Goal: Check status: Check status

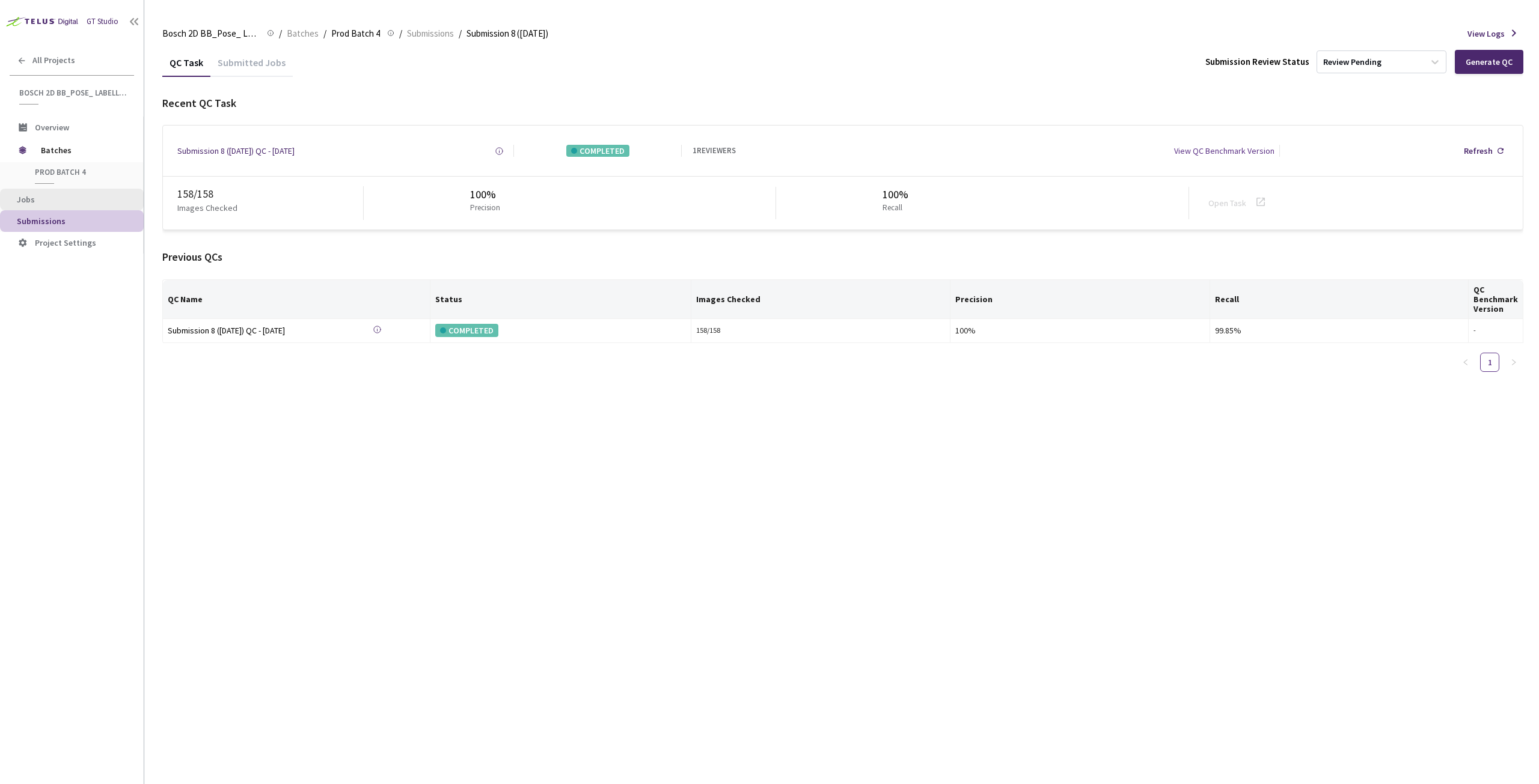
click at [42, 202] on span "Jobs" at bounding box center [75, 199] width 118 height 10
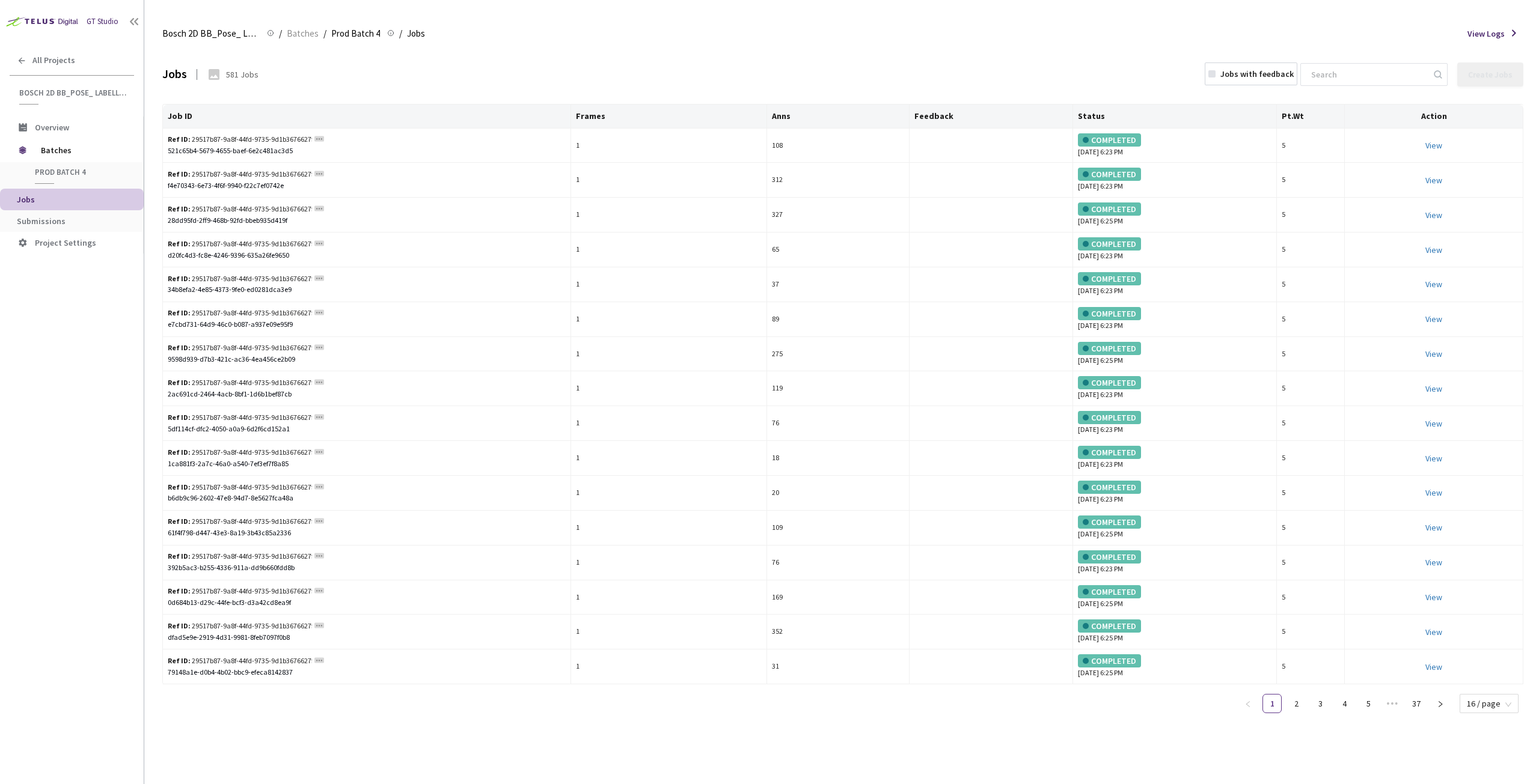
click at [54, 219] on span "Submissions" at bounding box center [41, 221] width 49 height 11
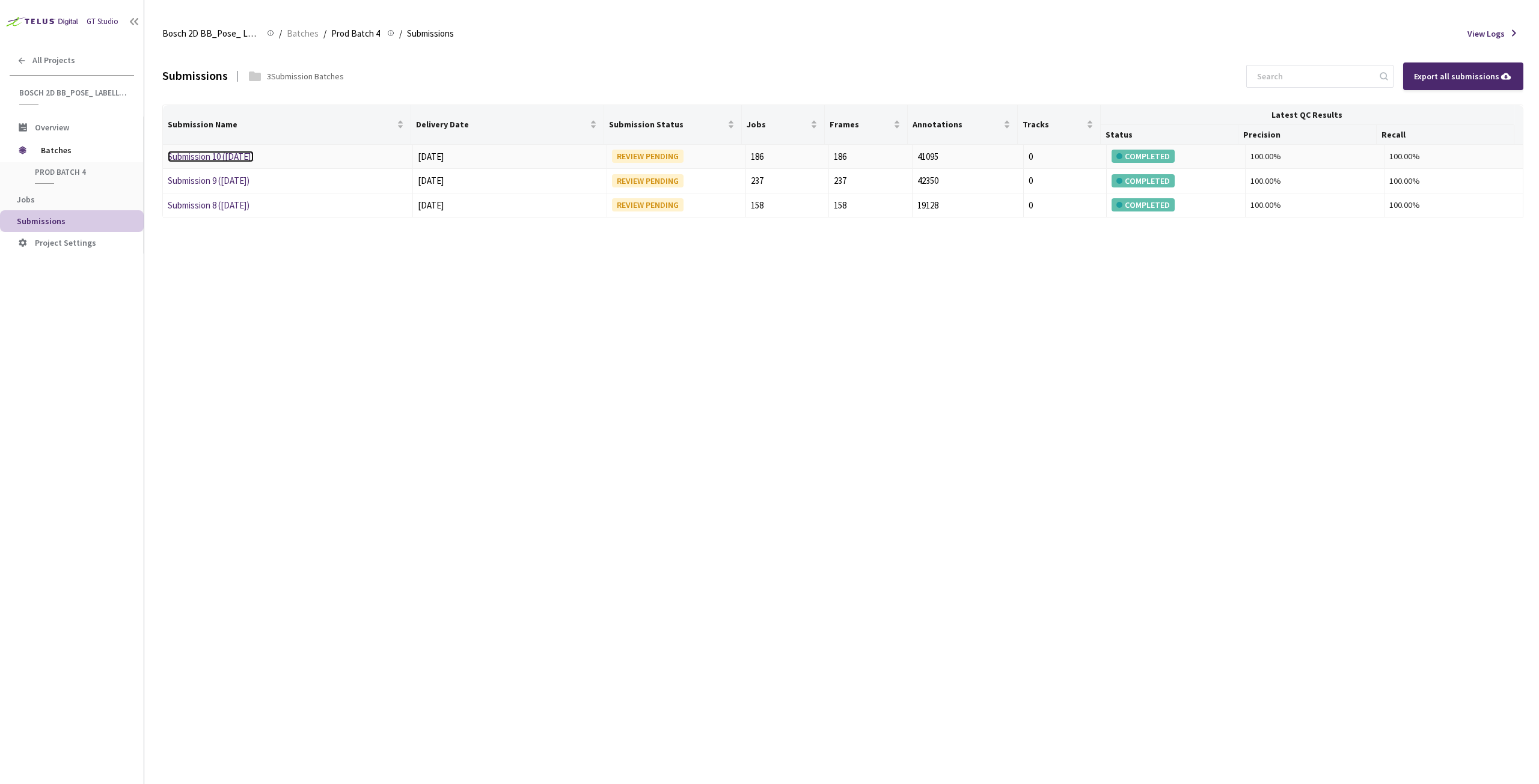
click at [194, 156] on link "Submission 10 ([DATE])" at bounding box center [211, 156] width 86 height 11
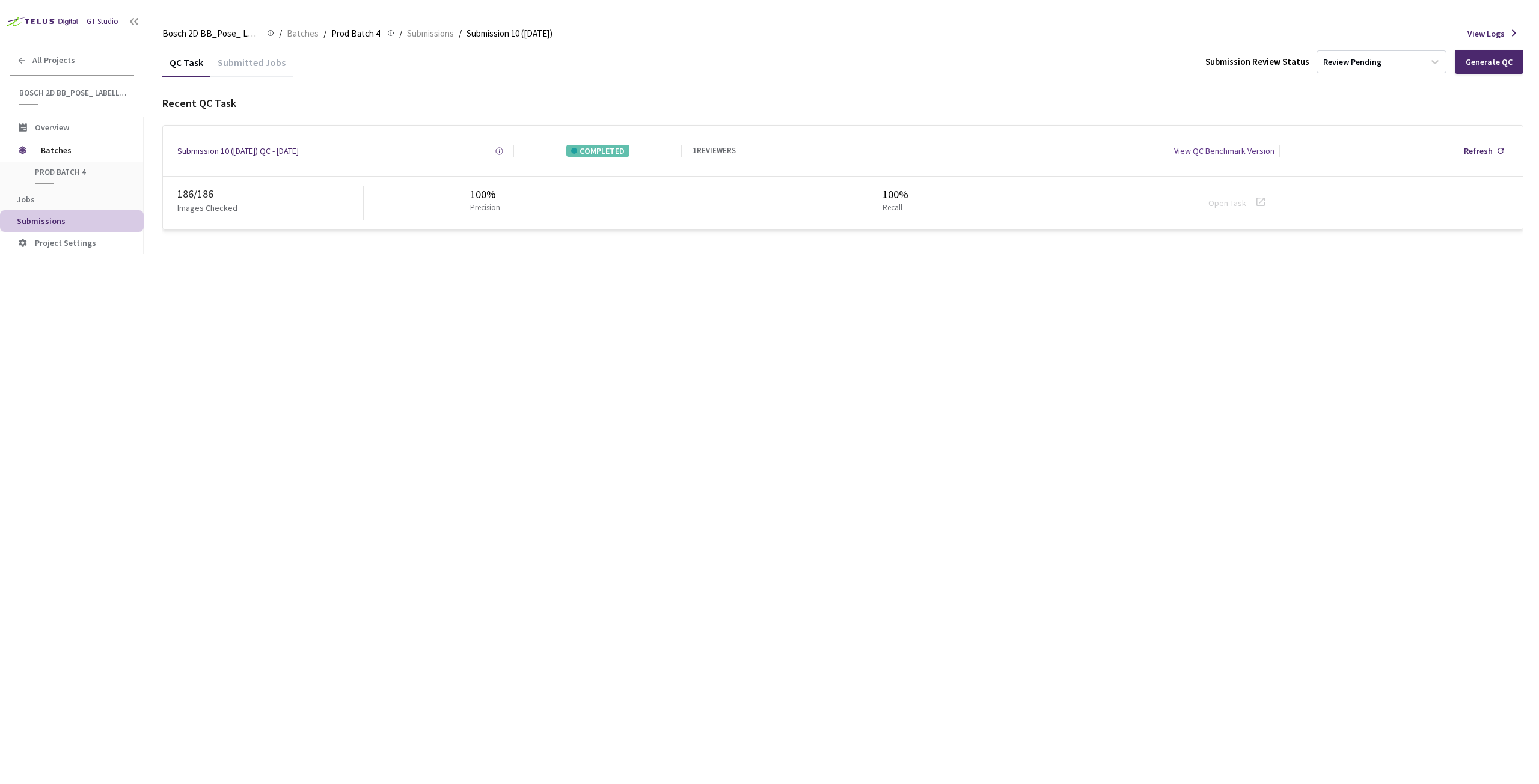
click at [769, 34] on icon at bounding box center [1514, 33] width 4 height 7
click at [611, 394] on div "QC Task Submitted Jobs Submission Review Status Review Pending Generate QC Rece…" at bounding box center [842, 416] width 1361 height 736
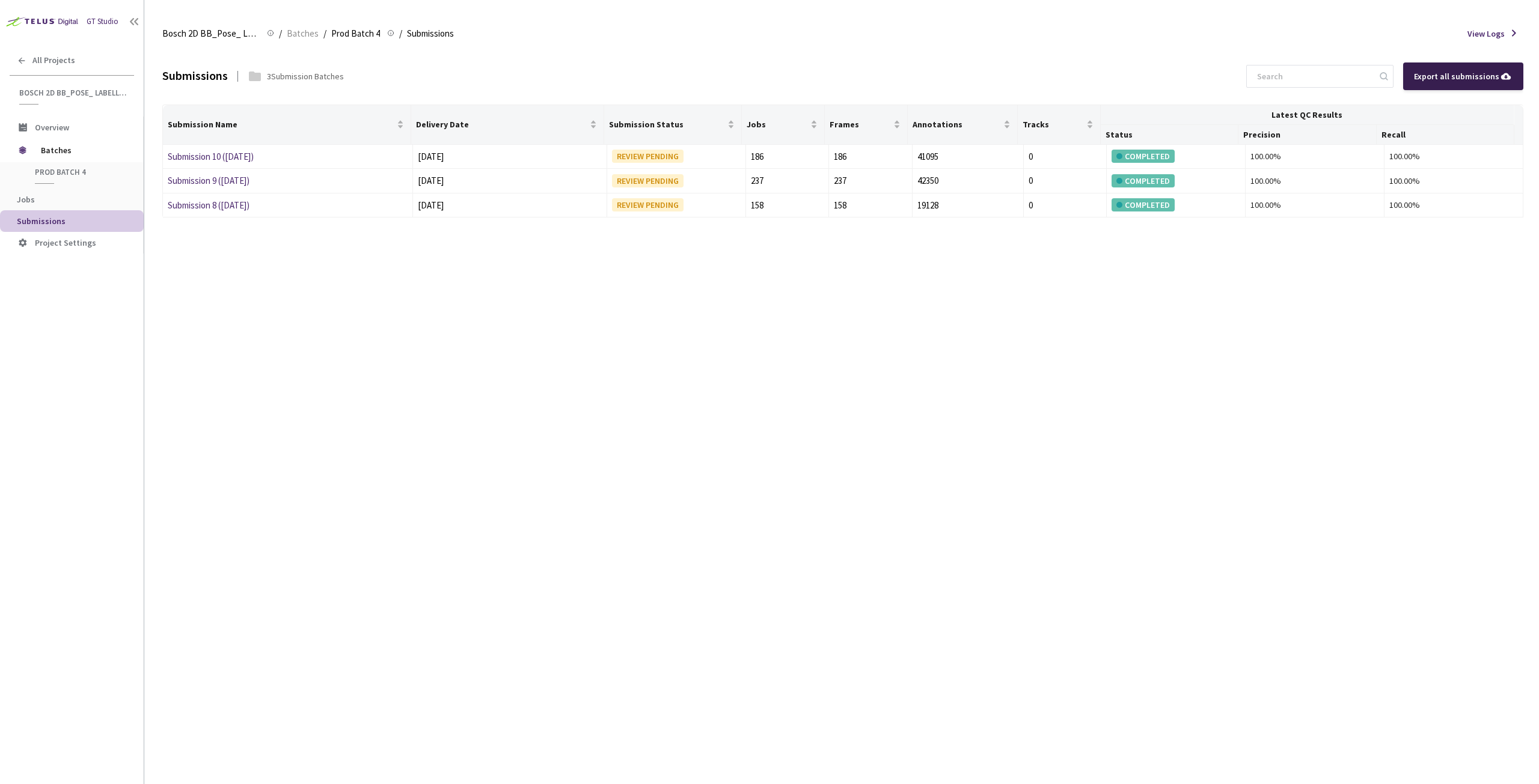
click at [769, 77] on div "Export all submissions" at bounding box center [1463, 76] width 99 height 13
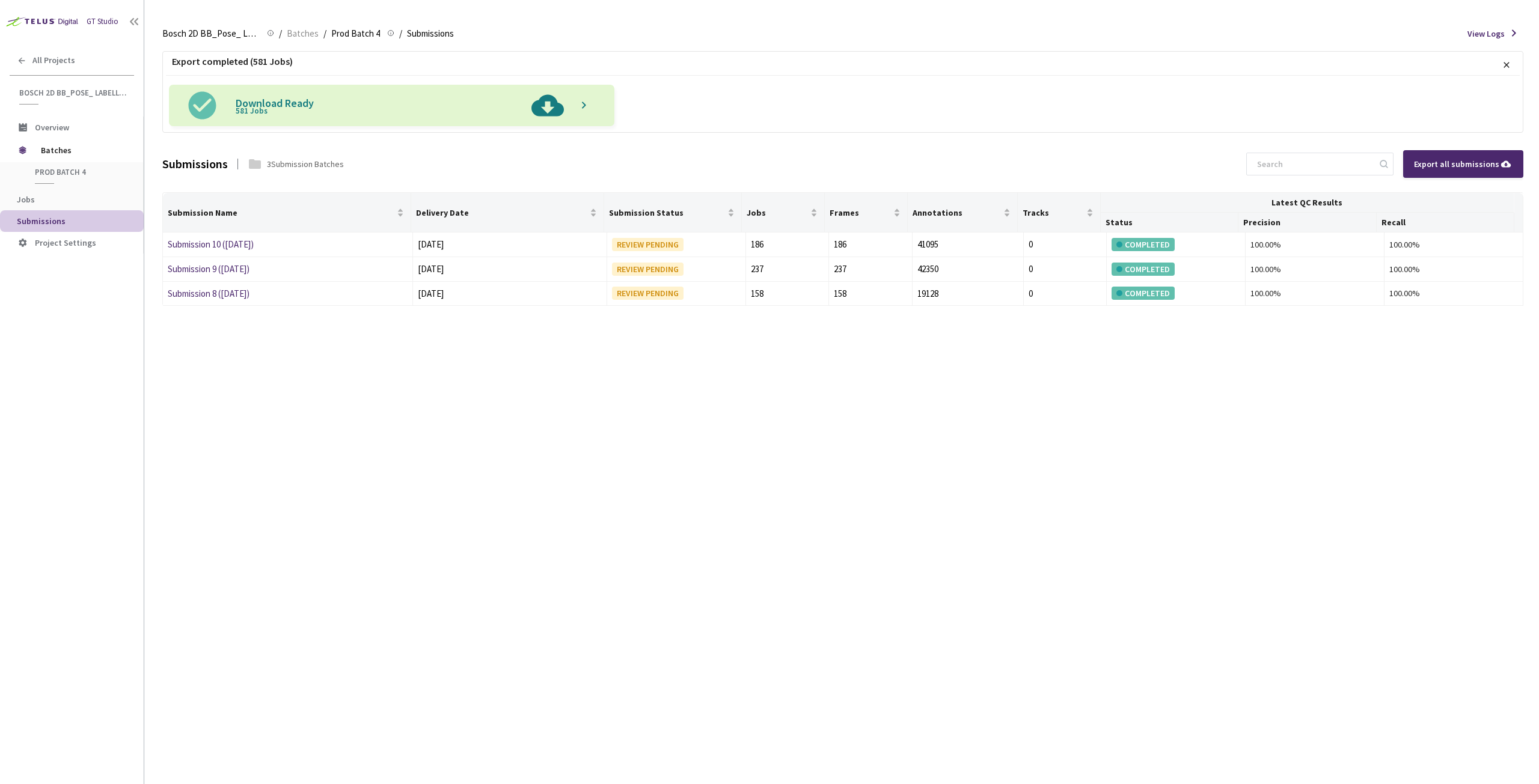
click at [579, 108] on span at bounding box center [581, 106] width 10 height 11
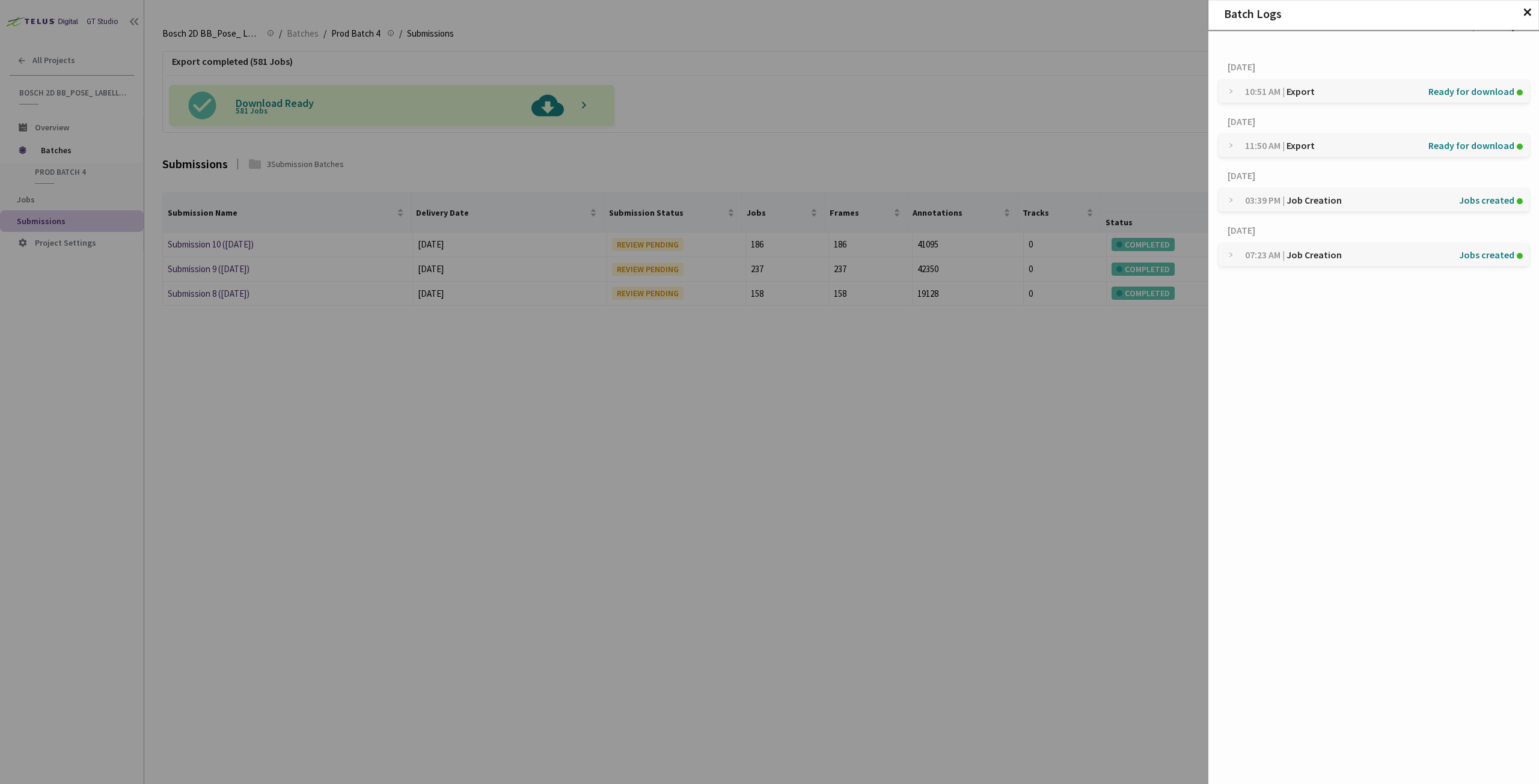
click at [523, 97] on div "Batch Logs ✕ Today 10:51 AM | Export Ready for download 04 Aug, 2025 11:50 AM |…" at bounding box center [769, 392] width 1539 height 784
click at [535, 103] on div "Batch Logs ✕ Today 10:51 AM | Export Ready for download 04 Aug, 2025 11:50 AM |…" at bounding box center [769, 392] width 1539 height 784
click at [545, 106] on div "Batch Logs ✕ Today 10:51 AM | Export Ready for download 04 Aug, 2025 11:50 AM |…" at bounding box center [769, 392] width 1539 height 784
click at [769, 6] on span "✕" at bounding box center [1526, 13] width 10 height 13
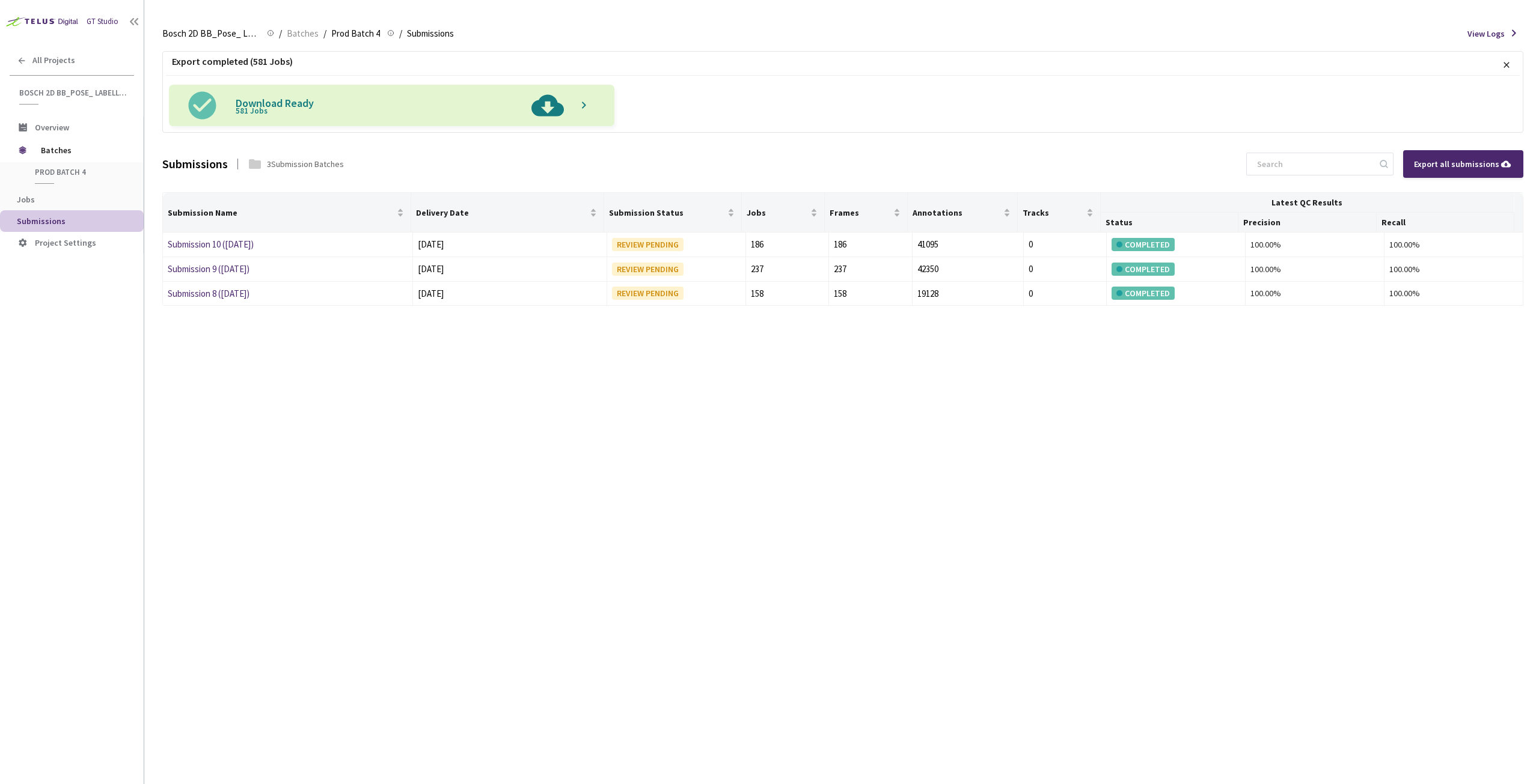
click at [542, 113] on img at bounding box center [547, 106] width 45 height 42
click at [769, 164] on input at bounding box center [1314, 163] width 128 height 22
click at [769, 162] on div "Export all submissions" at bounding box center [1463, 163] width 99 height 13
click at [582, 101] on icon at bounding box center [584, 105] width 4 height 7
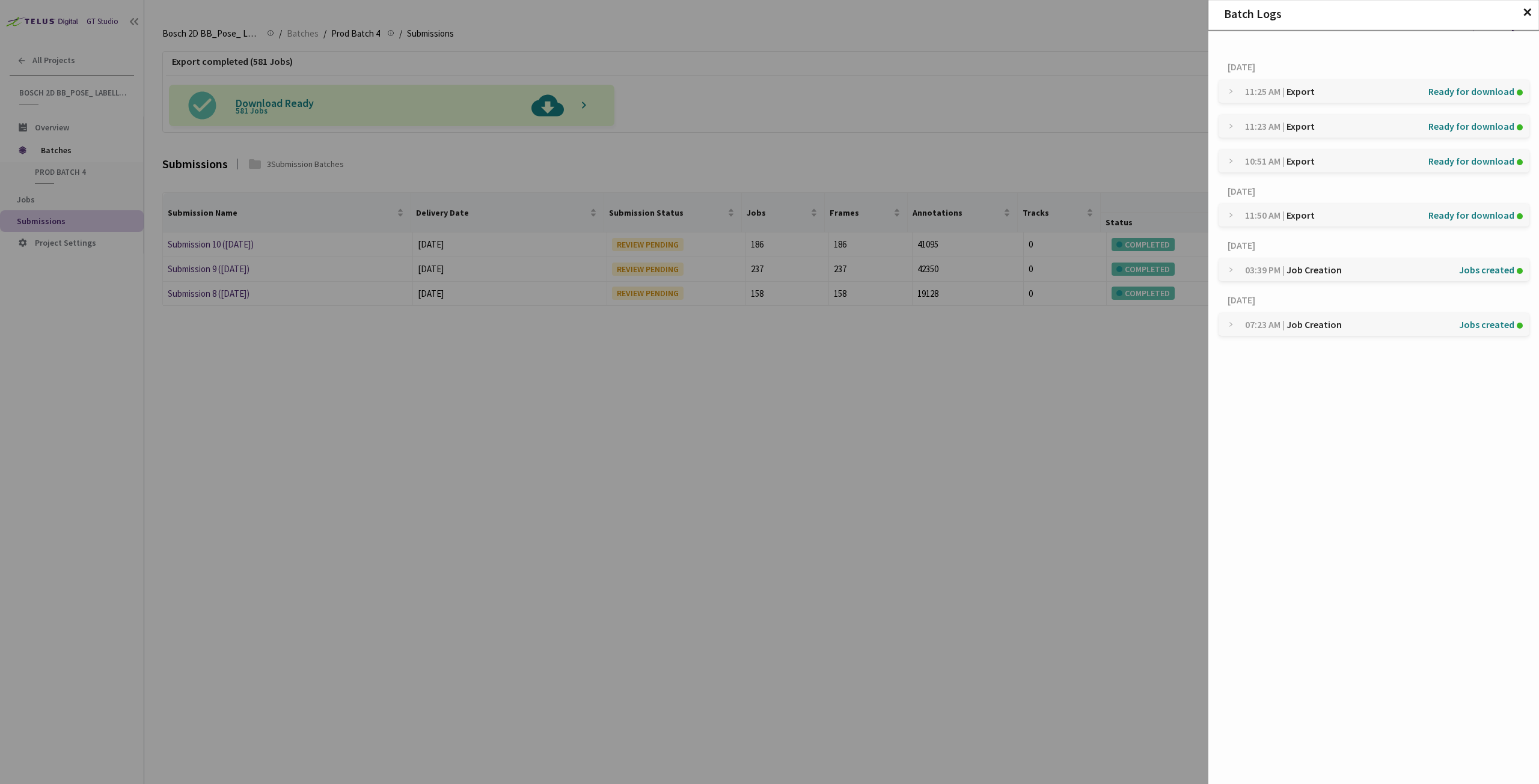
click at [732, 20] on div "Batch Logs ✕ Today 11:25 AM | Export Ready for download 11:23 AM | Export Ready…" at bounding box center [769, 392] width 1539 height 784
click at [759, 6] on div "Batch Logs ✕ Today 11:25 AM | Export Ready for download 11:23 AM | Export Ready…" at bounding box center [769, 392] width 1539 height 784
drag, startPoint x: 759, startPoint y: 6, endPoint x: 782, endPoint y: 4, distance: 23.1
click at [760, 6] on div "Batch Logs ✕ Today 11:25 AM | Export Ready for download 11:23 AM | Export Ready…" at bounding box center [769, 392] width 1539 height 784
click at [769, 15] on h2 "Batch Logs ✕" at bounding box center [1373, 13] width 330 height 13
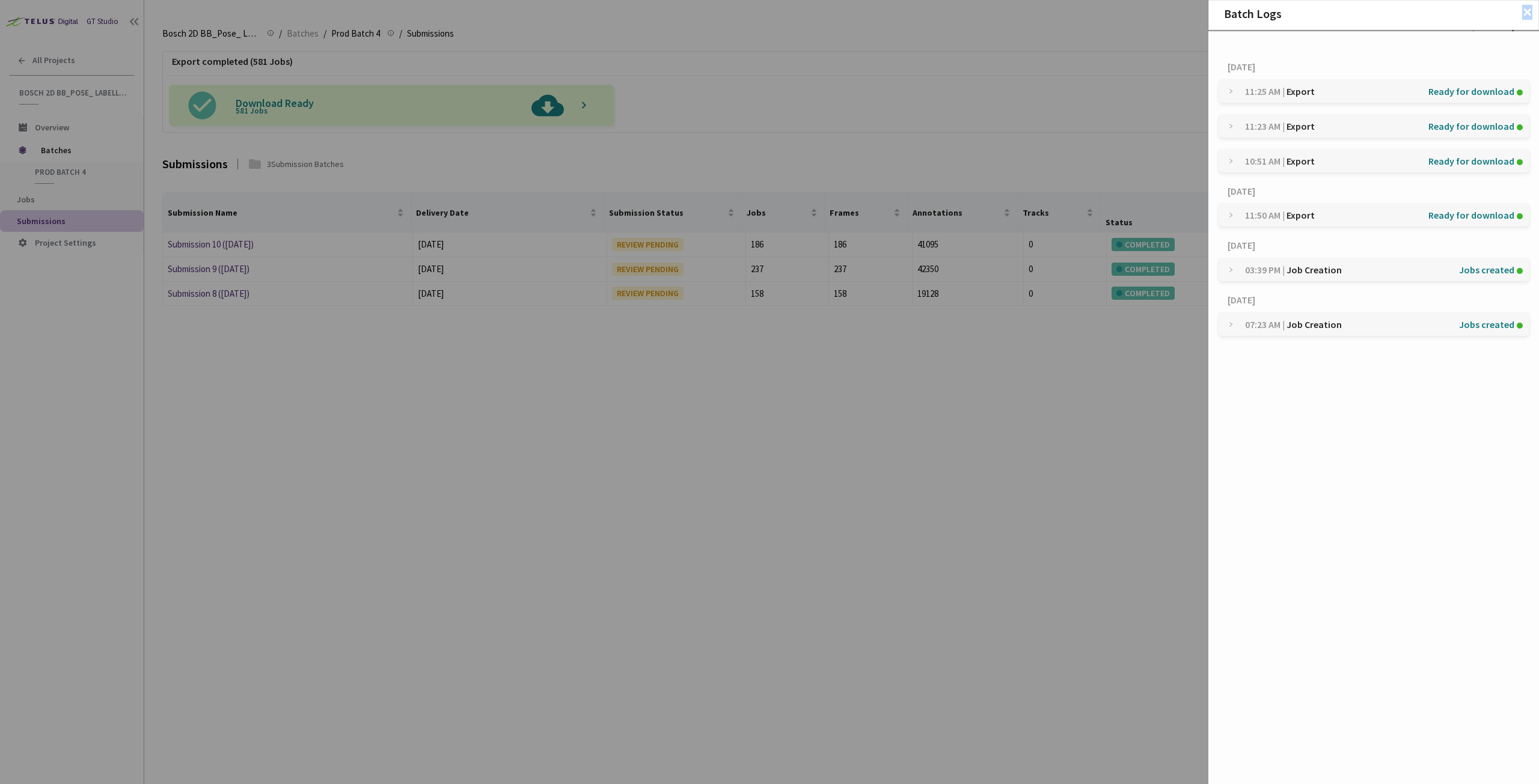
click at [769, 15] on span "✕" at bounding box center [1526, 13] width 10 height 13
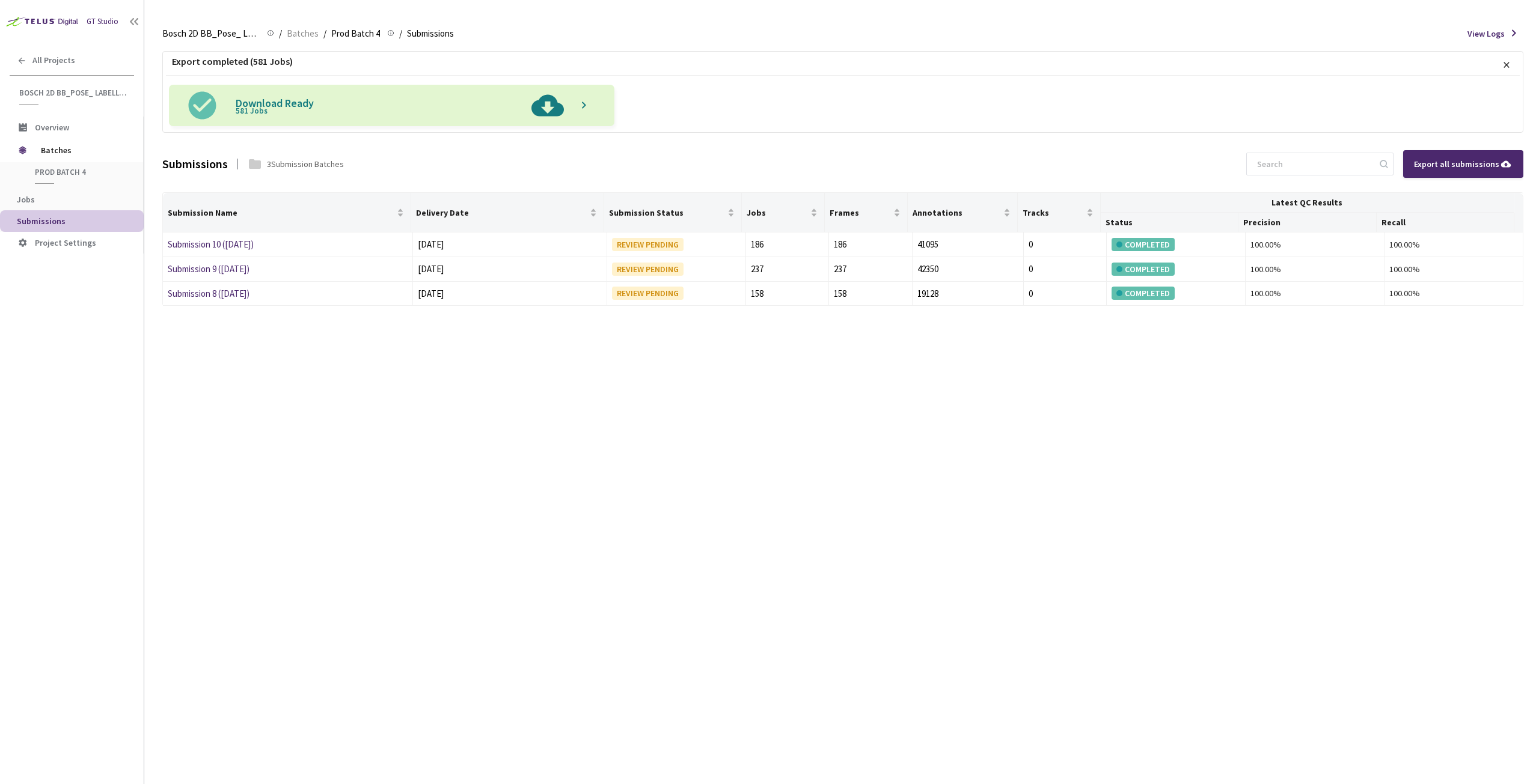
click at [553, 108] on img at bounding box center [547, 106] width 45 height 42
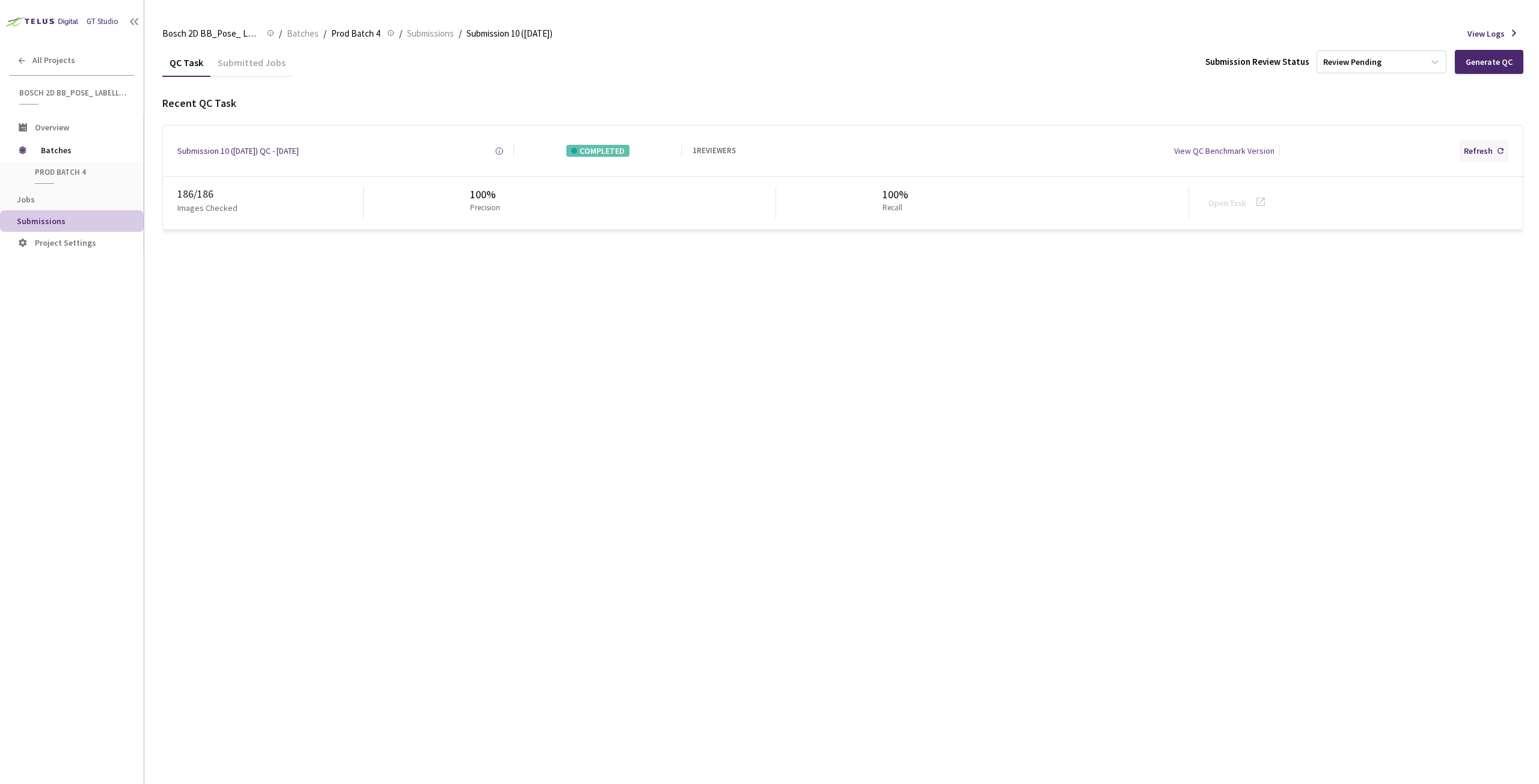
click at [1481, 153] on div "Refresh" at bounding box center [1478, 150] width 29 height 12
click at [258, 61] on div "Submitted Jobs" at bounding box center [252, 66] width 82 height 20
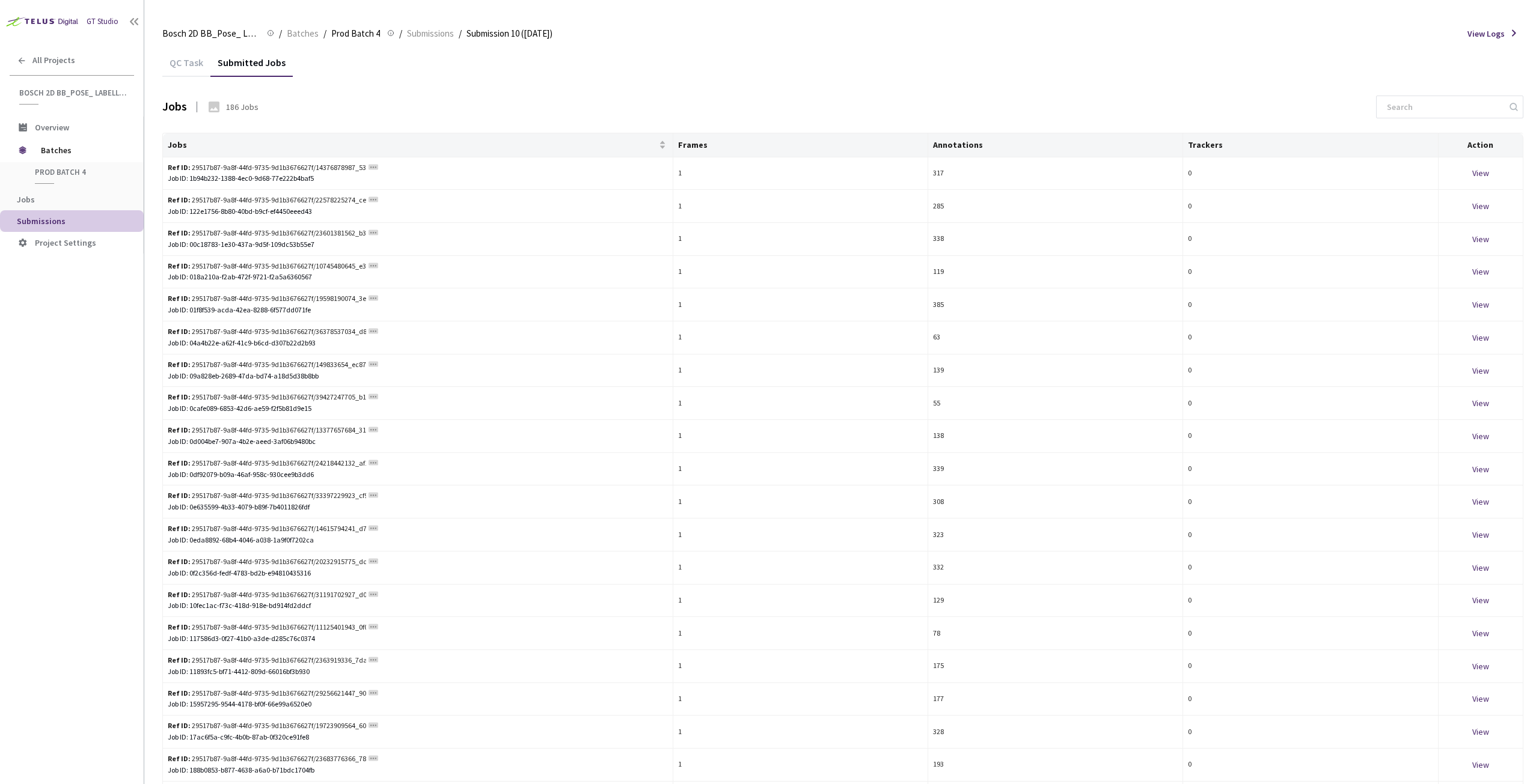
click at [184, 65] on div "QC Task" at bounding box center [186, 66] width 48 height 20
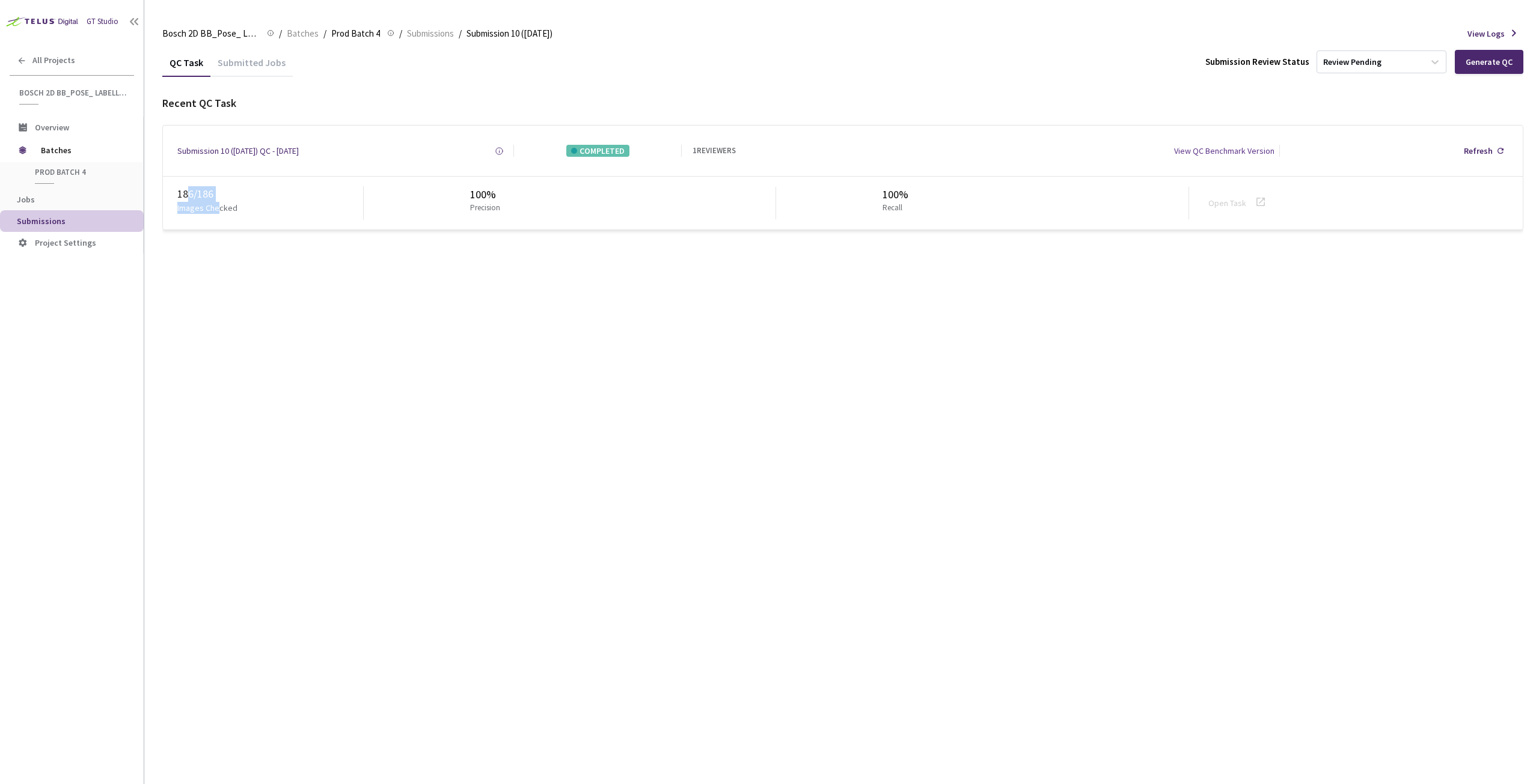
drag, startPoint x: 186, startPoint y: 193, endPoint x: 217, endPoint y: 205, distance: 33.2
click at [217, 205] on div "186 / 186 Images Checked" at bounding box center [271, 203] width 186 height 33
click at [213, 155] on div "Submission 10 ([DATE]) QC - [DATE]" at bounding box center [238, 150] width 122 height 12
click at [432, 28] on span "Submissions" at bounding box center [430, 33] width 47 height 15
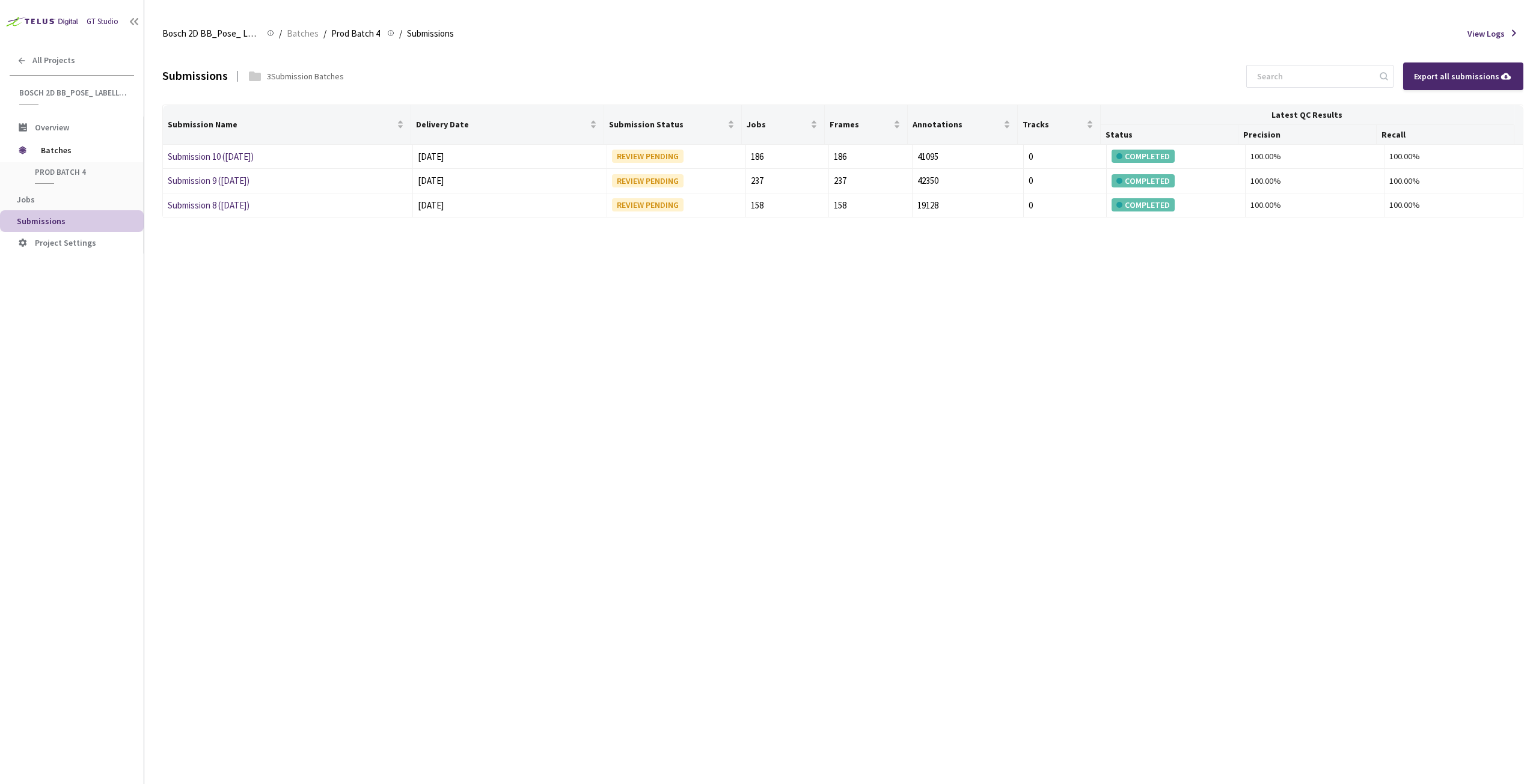
click at [764, 332] on div "Submissions 3 Submission Batches Export all submissions Submission Name Deliver…" at bounding box center [842, 416] width 1361 height 736
click at [764, 332] on div "Submissions 3 Submission Batches Export all submissions Submission Name Deliver…" at bounding box center [842, 416] width 1361 height 736
click at [622, 160] on div "REVIEW PENDING" at bounding box center [647, 156] width 72 height 13
click at [186, 153] on link "Submission 10 ([DATE])" at bounding box center [211, 156] width 86 height 11
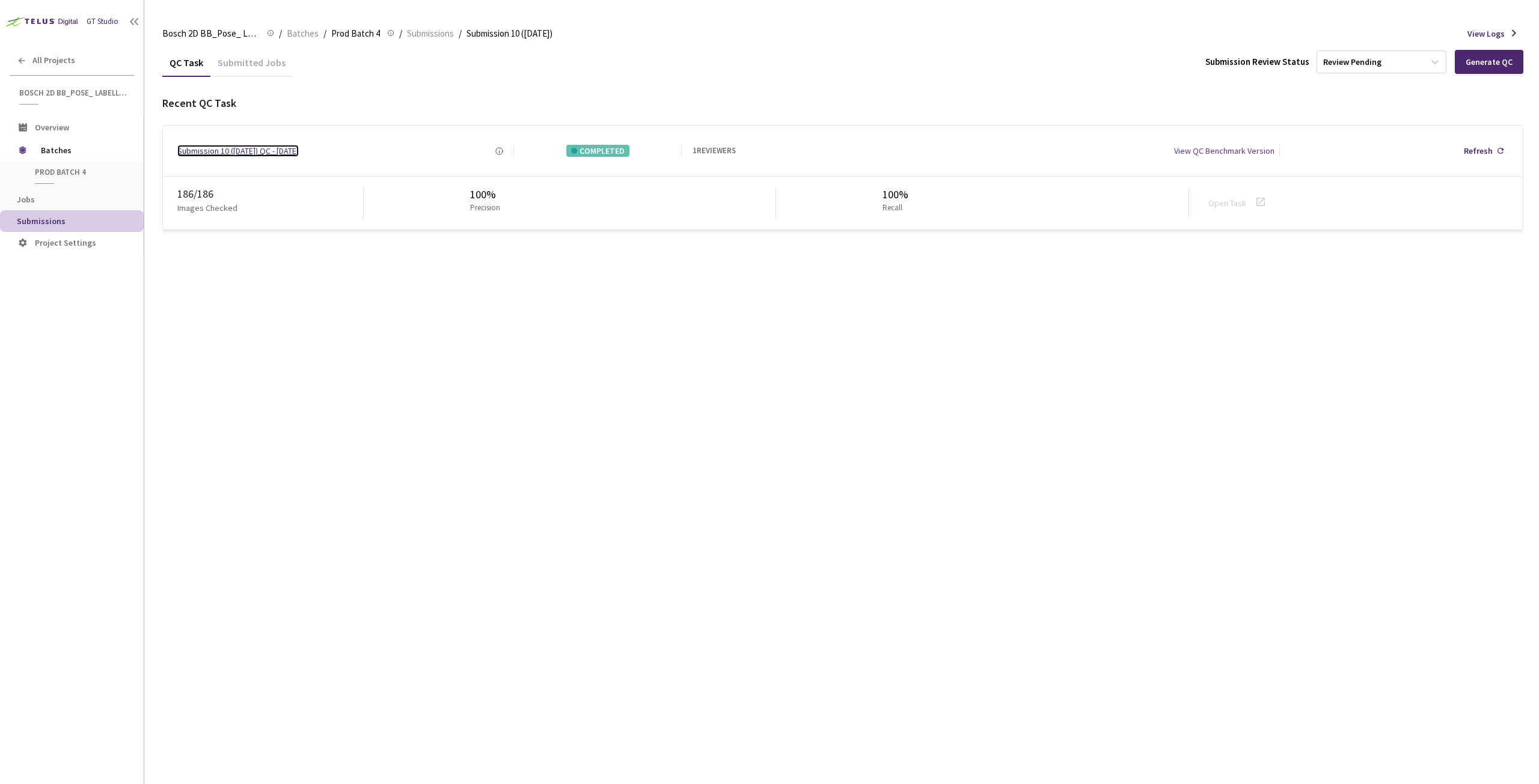
click at [179, 149] on div "Submission 10 ([DATE]) QC - [DATE]" at bounding box center [238, 150] width 122 height 12
click at [307, 38] on span "Batches" at bounding box center [303, 33] width 32 height 15
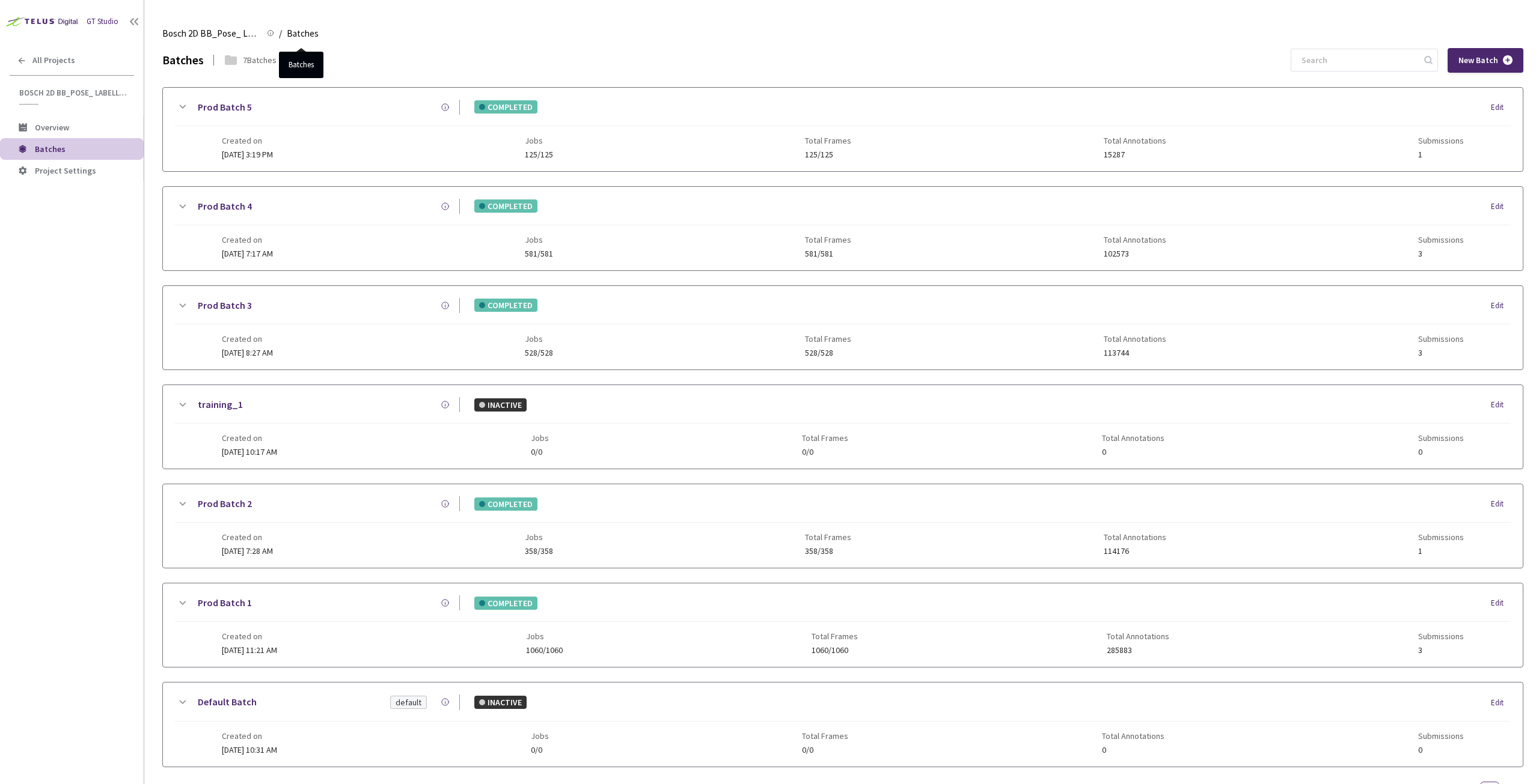
scroll to position [49, 0]
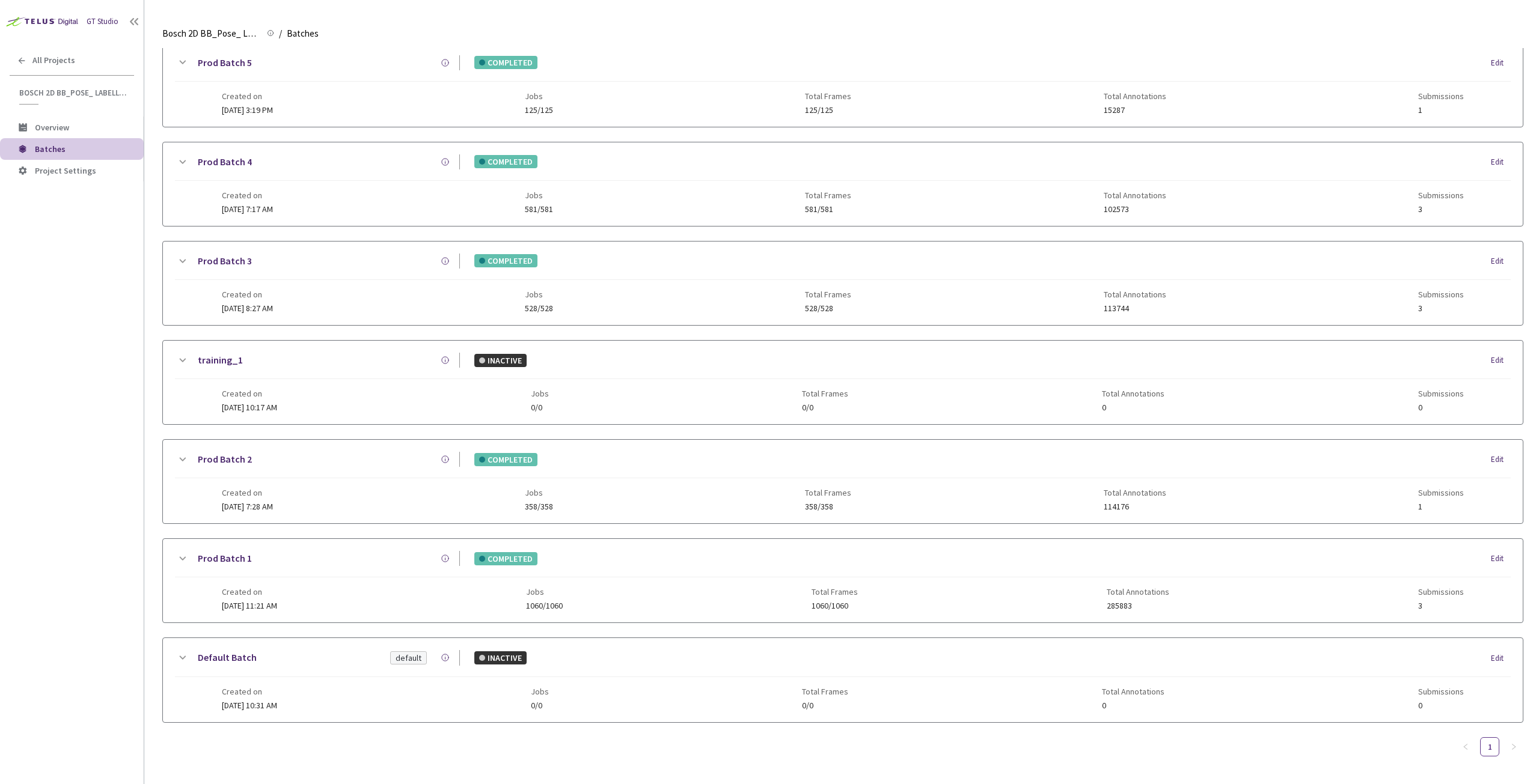
click at [183, 57] on icon at bounding box center [182, 63] width 15 height 15
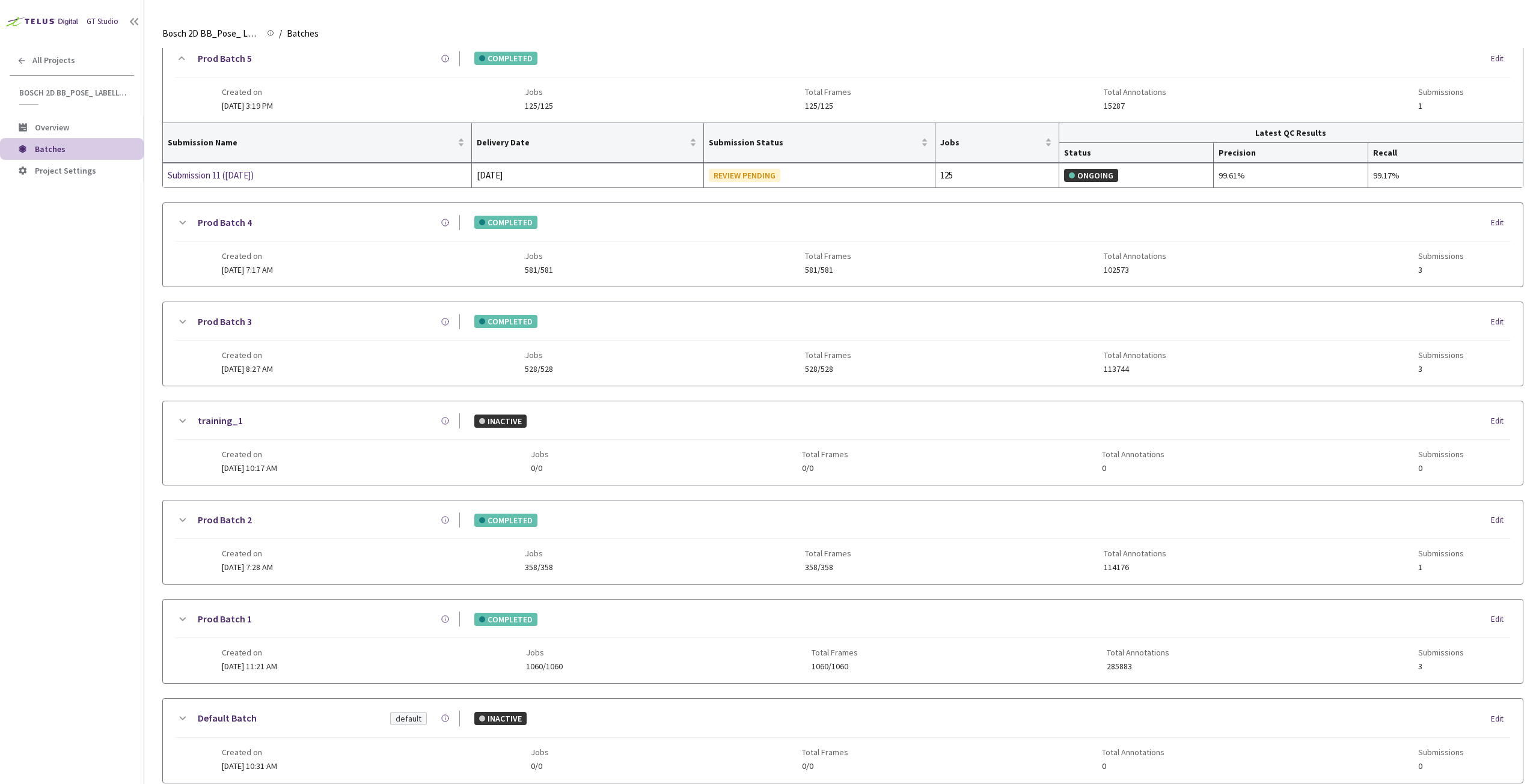
click at [182, 225] on icon at bounding box center [182, 222] width 15 height 15
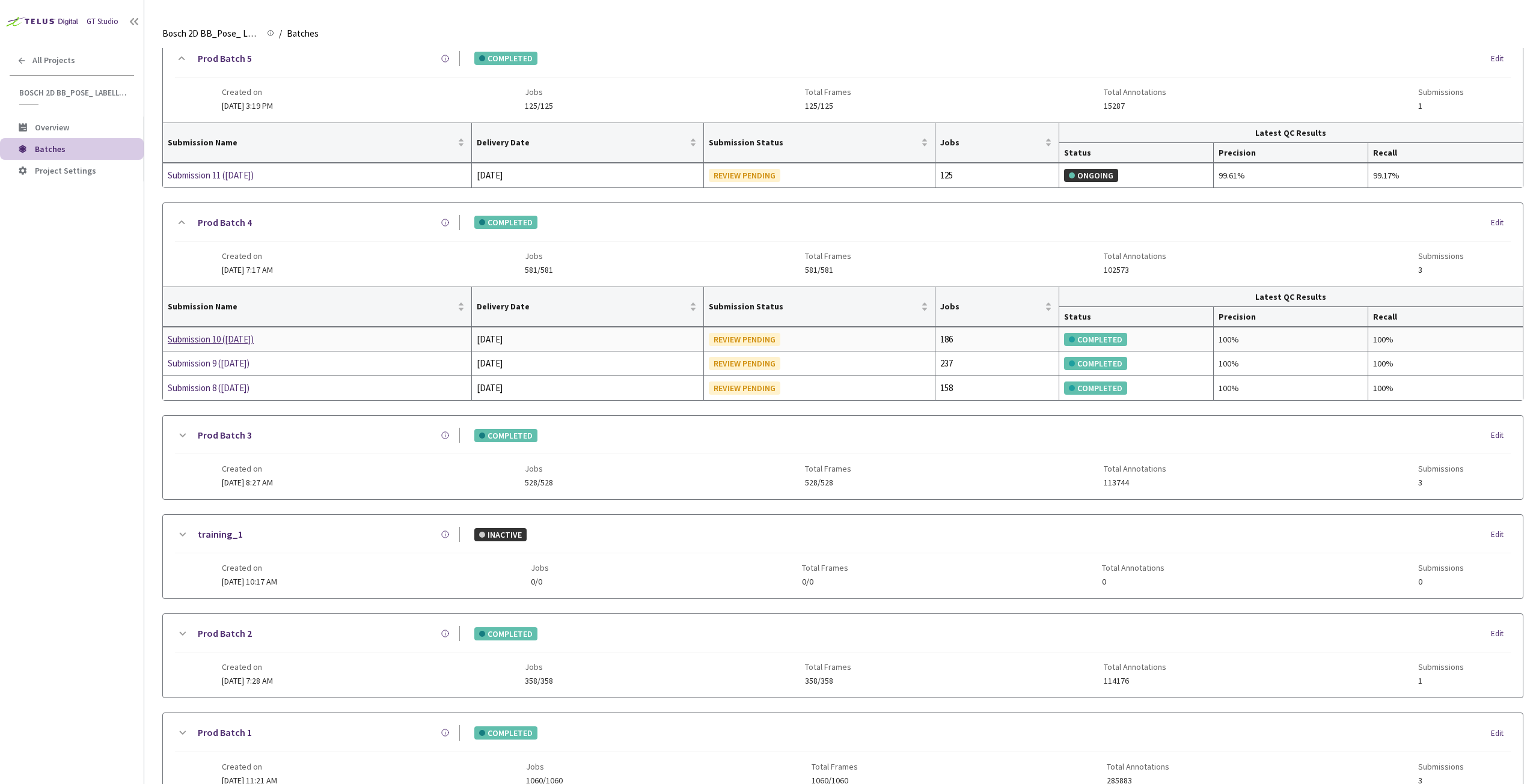
scroll to position [0, 0]
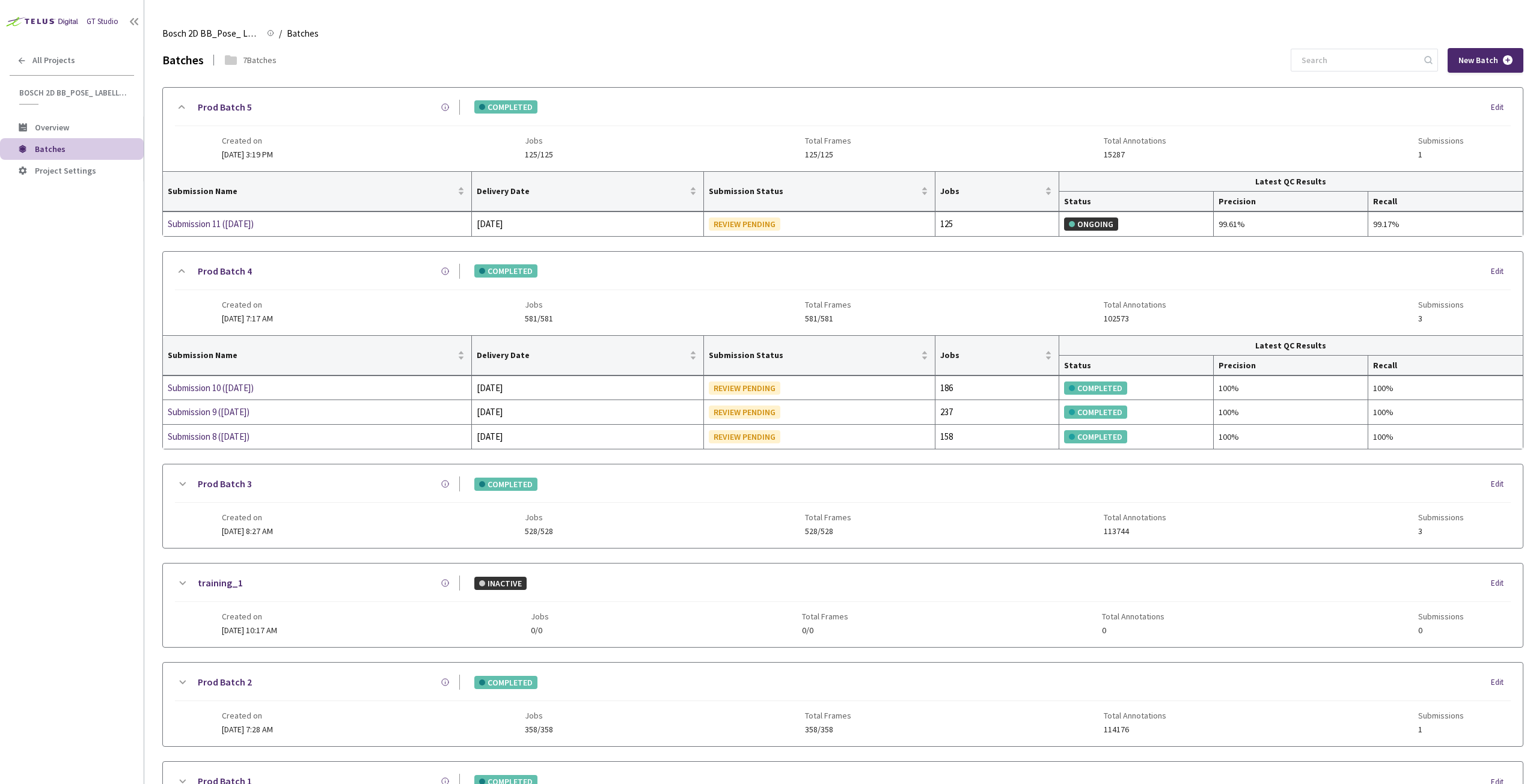
click at [1423, 317] on span "3" at bounding box center [1441, 318] width 46 height 9
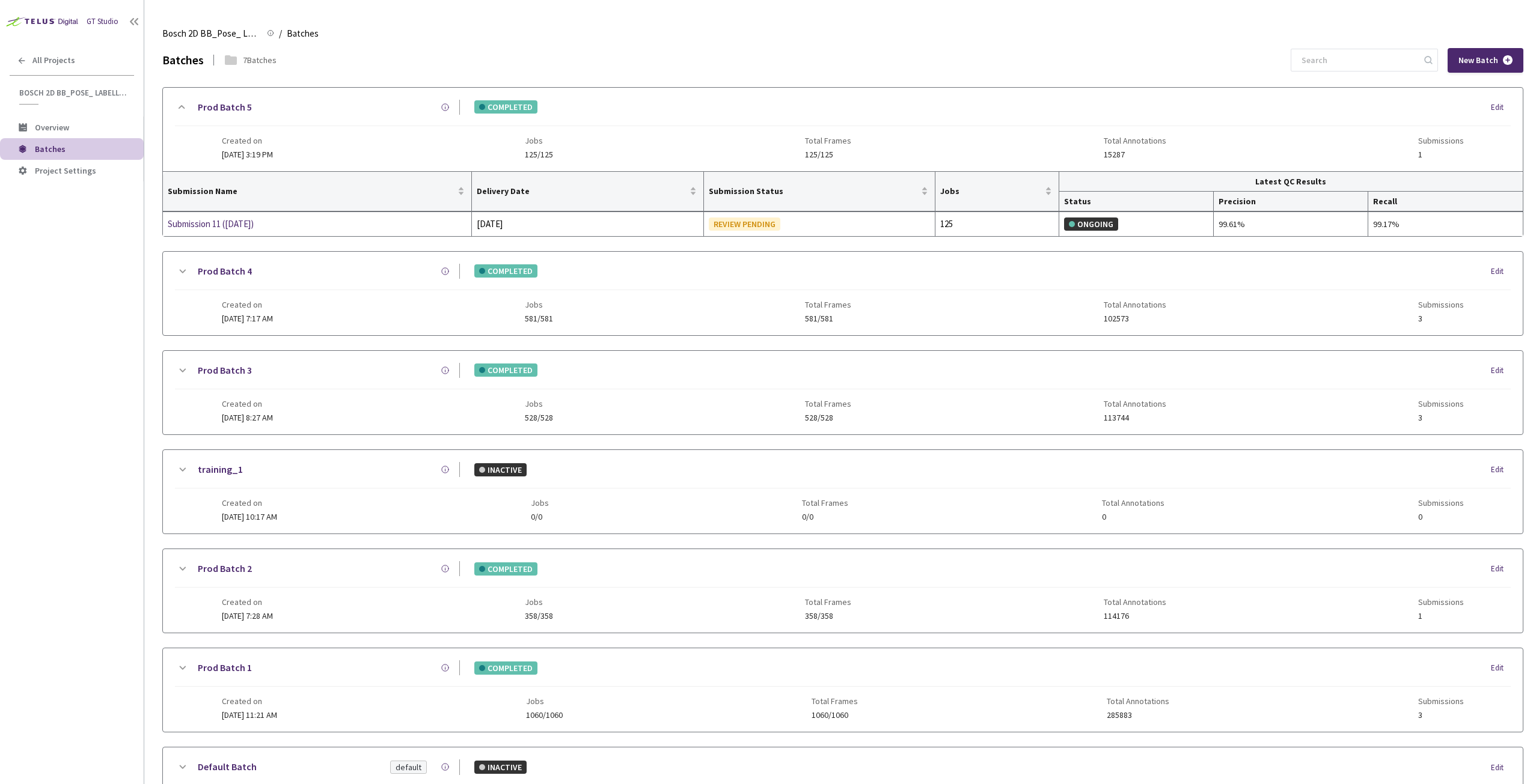
click at [1423, 317] on span "3" at bounding box center [1441, 318] width 46 height 9
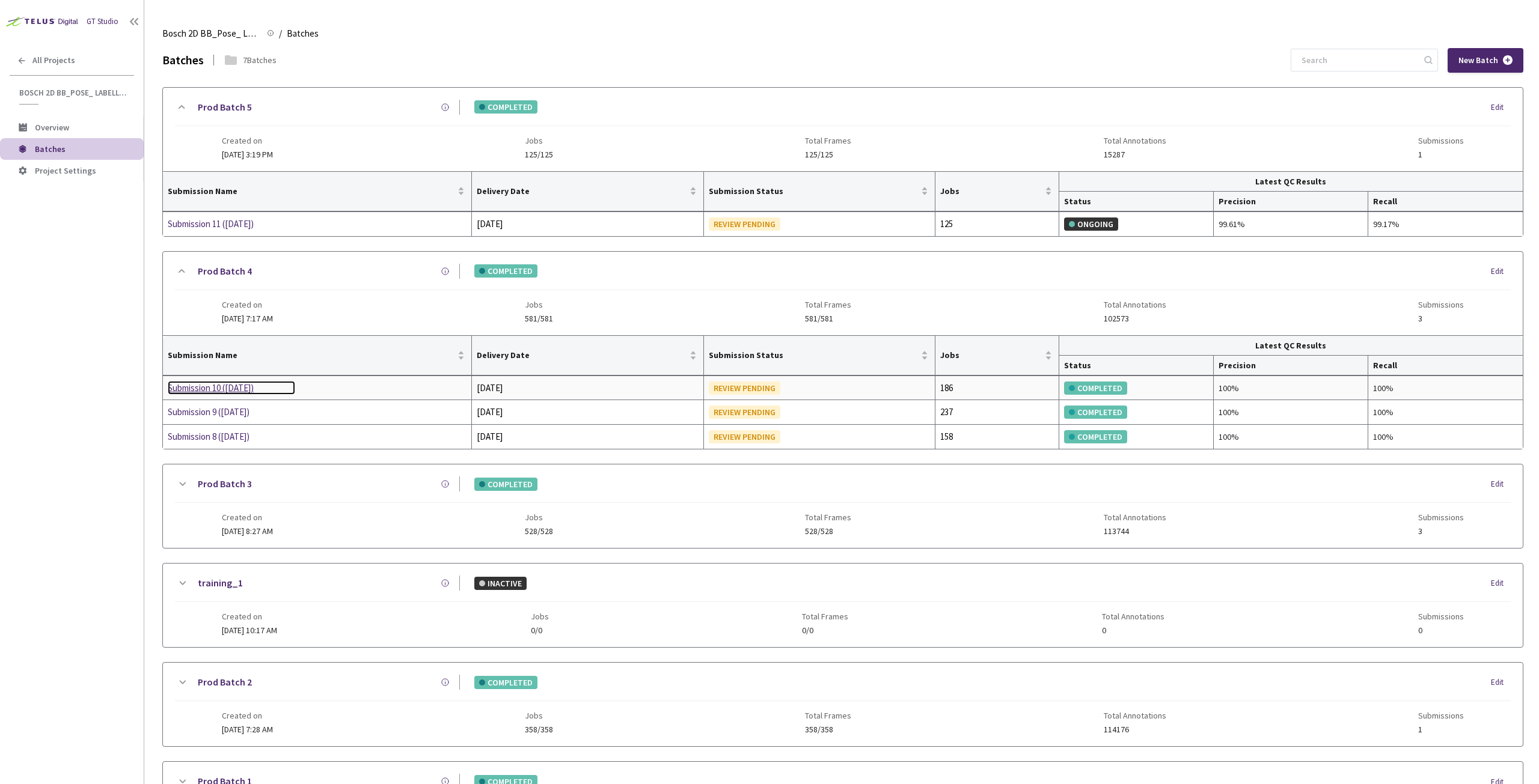
click at [220, 381] on div "Submission 10 ([DATE])" at bounding box center [231, 388] width 127 height 15
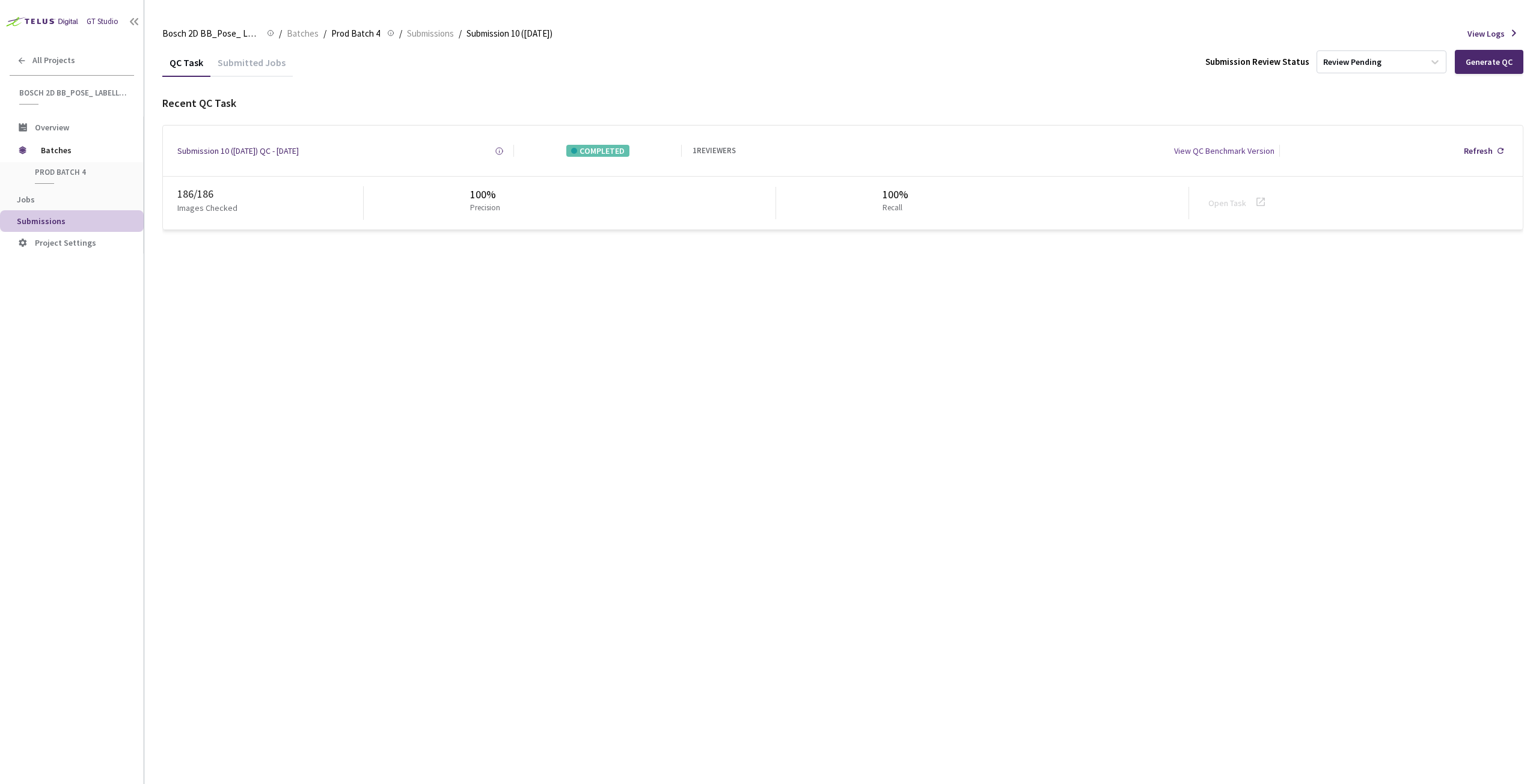
click at [60, 235] on li "Project Settings" at bounding box center [72, 243] width 144 height 22
click at [56, 215] on span "Submissions" at bounding box center [41, 221] width 49 height 11
click at [72, 172] on span "Prod Batch 4" at bounding box center [79, 172] width 89 height 10
click at [70, 153] on span "Batches" at bounding box center [82, 150] width 82 height 24
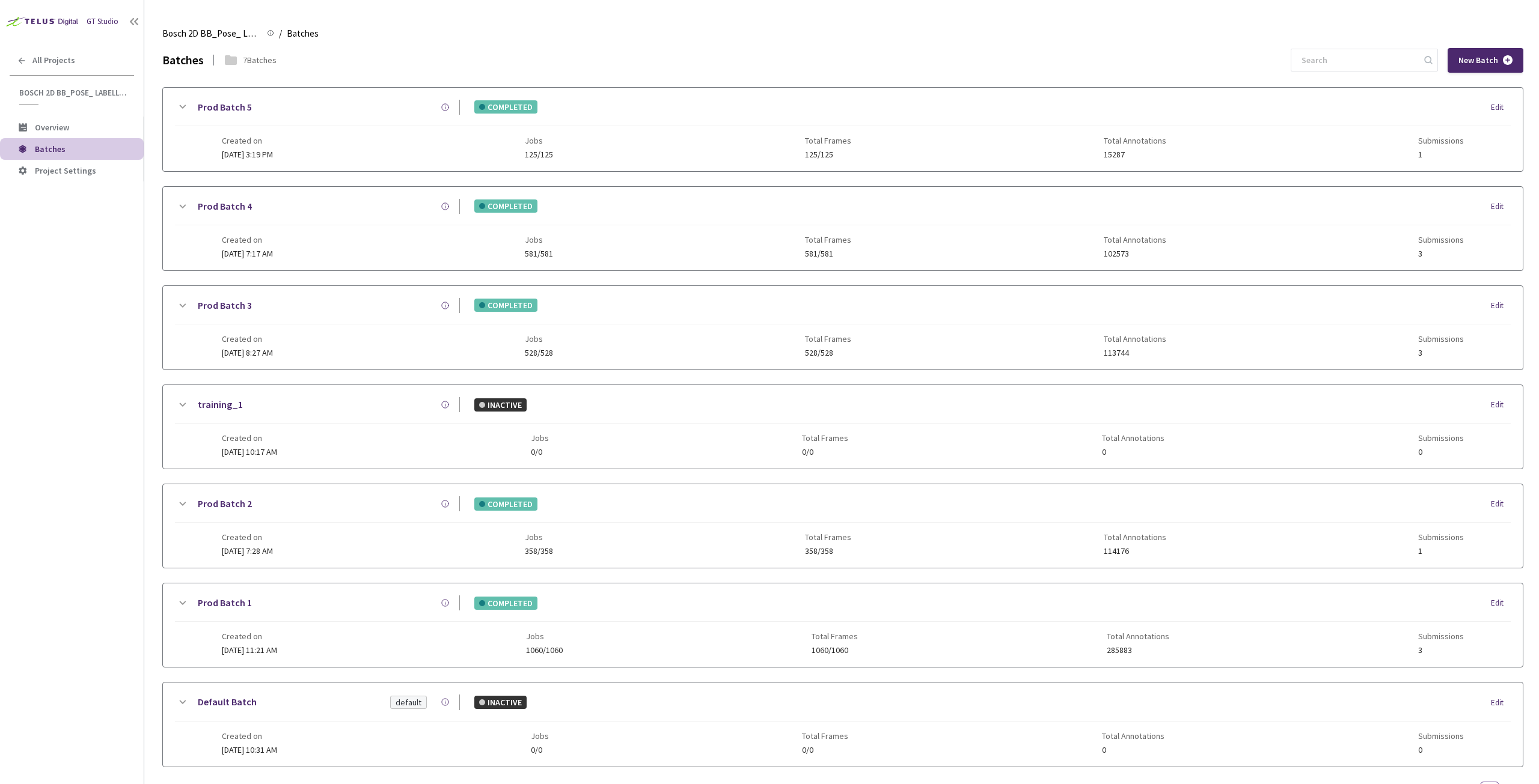
click at [183, 201] on icon at bounding box center [182, 206] width 15 height 15
